Goal: Find specific page/section

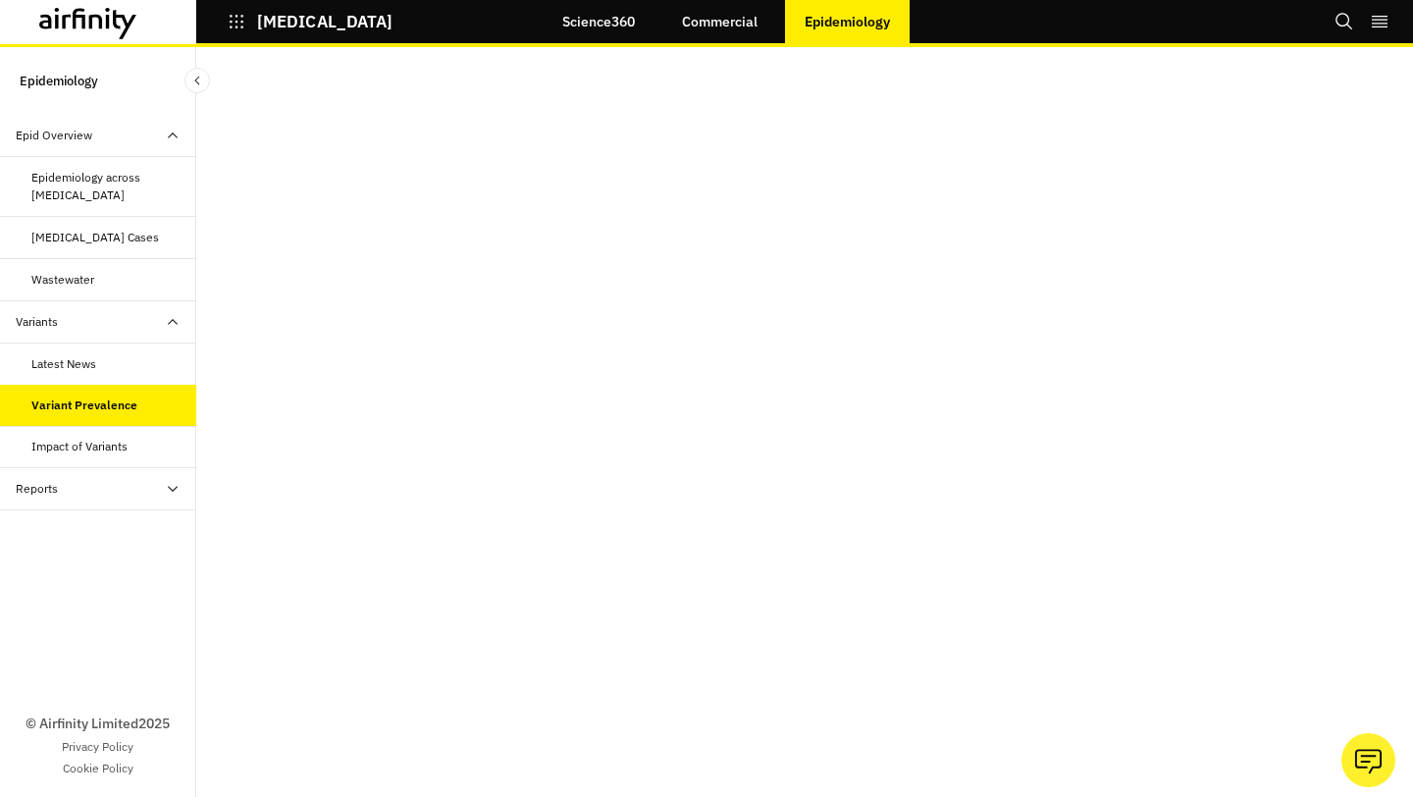
scroll to position [318, 0]
click at [95, 500] on div "Reports" at bounding box center [98, 489] width 196 height 42
click at [86, 543] on div "Reports" at bounding box center [98, 531] width 196 height 42
